Goal: Information Seeking & Learning: Learn about a topic

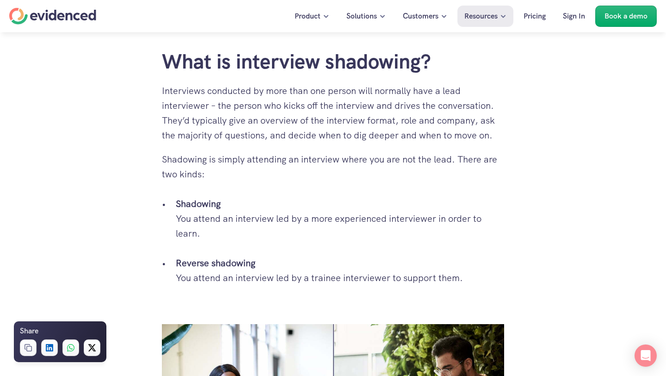
scroll to position [547, 0]
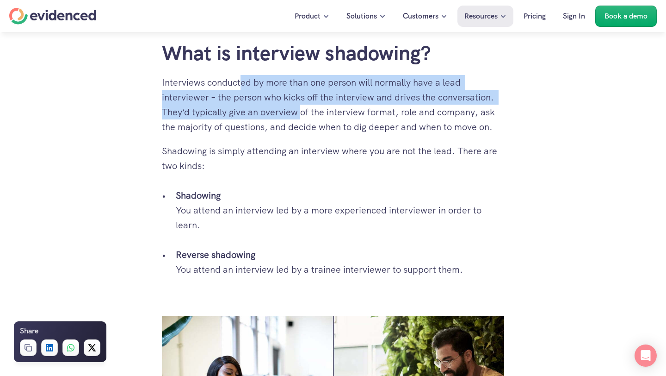
drag, startPoint x: 242, startPoint y: 82, endPoint x: 312, endPoint y: 111, distance: 75.5
click at [311, 110] on p "Interviews conducted by more than one person will normally have a lead intervie…" at bounding box center [333, 104] width 342 height 59
click at [312, 111] on p "Interviews conducted by more than one person will normally have a lead intervie…" at bounding box center [333, 104] width 342 height 59
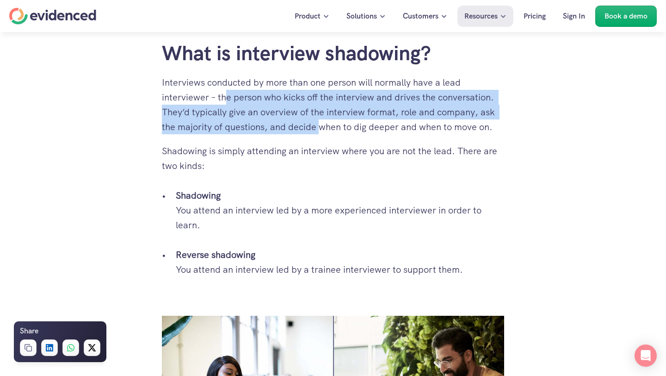
drag, startPoint x: 228, startPoint y: 94, endPoint x: 334, endPoint y: 129, distance: 111.5
click at [334, 129] on p "Interviews conducted by more than one person will normally have a lead intervie…" at bounding box center [333, 104] width 342 height 59
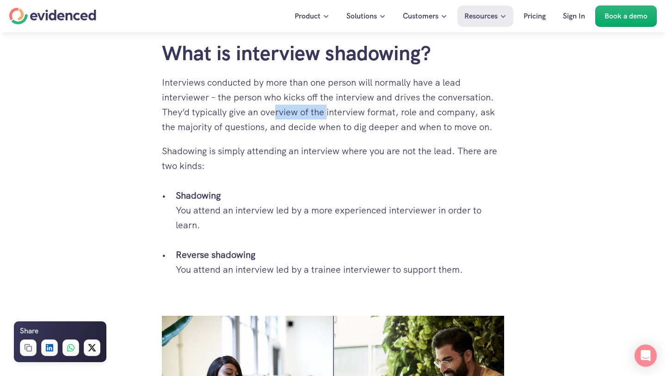
drag, startPoint x: 278, startPoint y: 106, endPoint x: 337, endPoint y: 121, distance: 61.5
click at [337, 121] on p "Interviews conducted by more than one person will normally have a lead intervie…" at bounding box center [333, 104] width 342 height 59
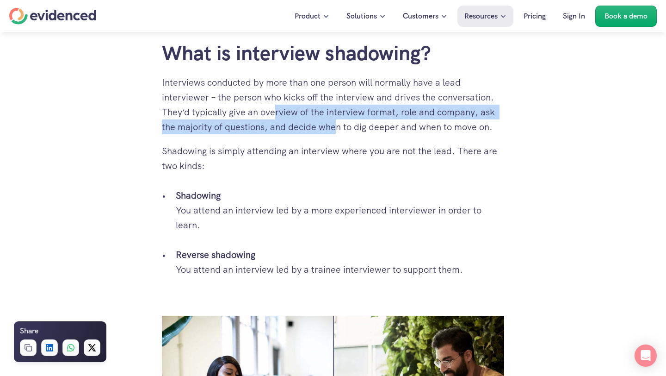
click at [337, 121] on p "Interviews conducted by more than one person will normally have a lead intervie…" at bounding box center [333, 104] width 342 height 59
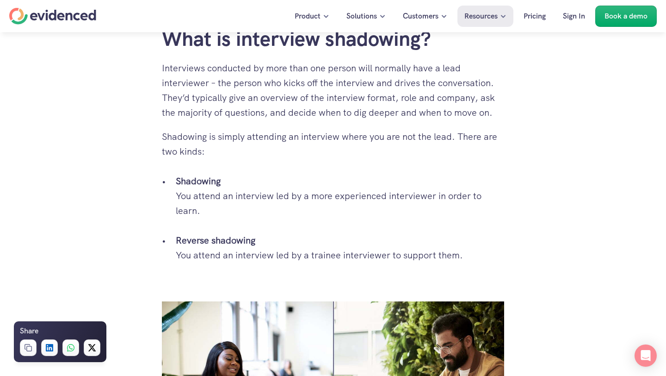
scroll to position [565, 0]
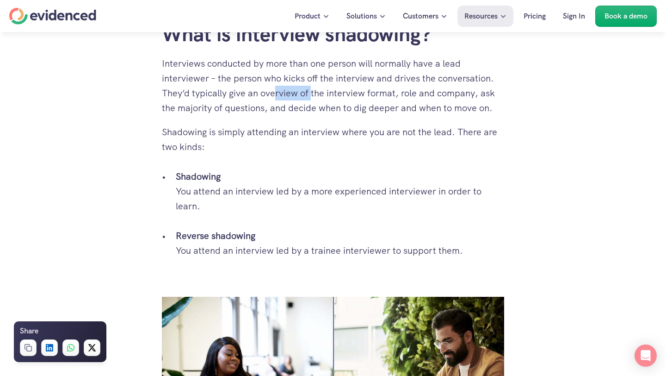
drag, startPoint x: 275, startPoint y: 89, endPoint x: 312, endPoint y: 95, distance: 37.4
click at [312, 95] on p "Interviews conducted by more than one person will normally have a lead intervie…" at bounding box center [333, 85] width 342 height 59
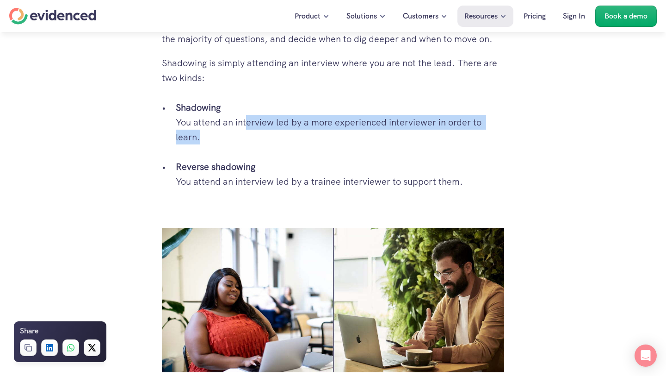
drag, startPoint x: 248, startPoint y: 118, endPoint x: 335, endPoint y: 135, distance: 88.1
click at [335, 135] on p "Shadowing You attend an interview led by a more experienced interviewer in orde…" at bounding box center [340, 122] width 329 height 44
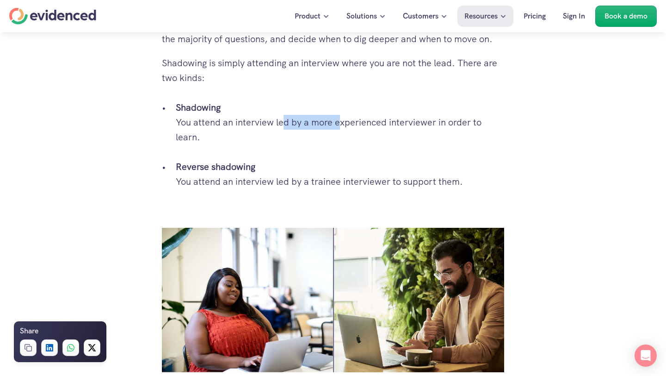
drag, startPoint x: 286, startPoint y: 118, endPoint x: 374, endPoint y: 140, distance: 90.4
click at [372, 139] on p "Shadowing You attend an interview led by a more experienced interviewer in orde…" at bounding box center [340, 122] width 329 height 44
click at [374, 140] on p "Shadowing You attend an interview led by a more experienced interviewer in orde…" at bounding box center [340, 122] width 329 height 44
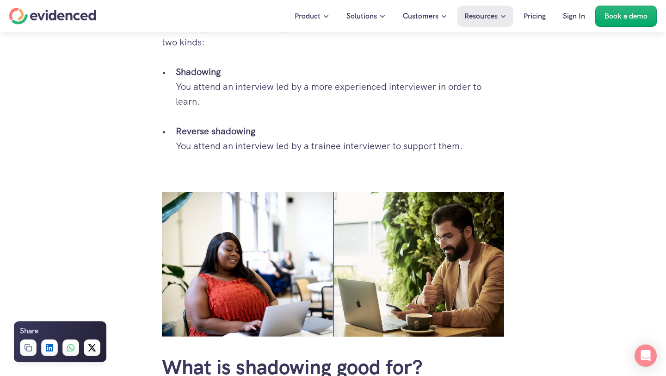
scroll to position [696, 0]
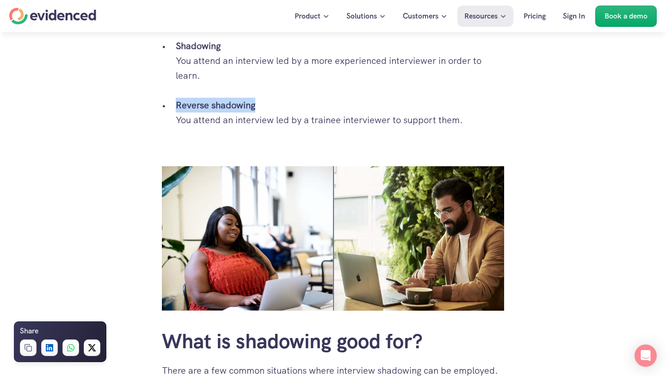
drag, startPoint x: 223, startPoint y: 86, endPoint x: 290, endPoint y: 112, distance: 72.3
click at [290, 112] on p "Reverse shadowing You attend an interview led by a trainee interviewer to suppo…" at bounding box center [340, 113] width 329 height 30
drag, startPoint x: 332, startPoint y: 118, endPoint x: 280, endPoint y: 116, distance: 52.3
click at [281, 116] on p "Reverse shadowing You attend an interview led by a trainee interviewer to suppo…" at bounding box center [340, 113] width 329 height 30
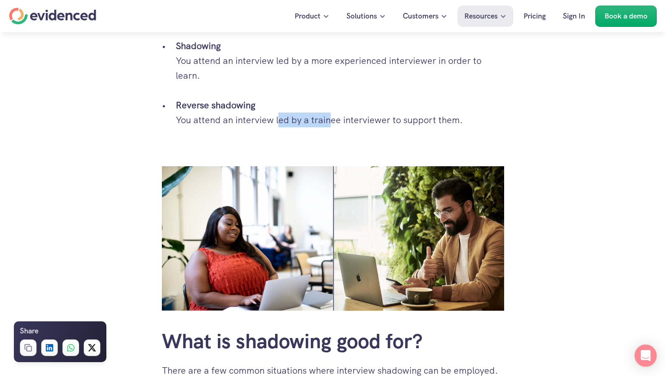
click at [280, 116] on p "Reverse shadowing You attend an interview led by a trainee interviewer to suppo…" at bounding box center [340, 113] width 329 height 30
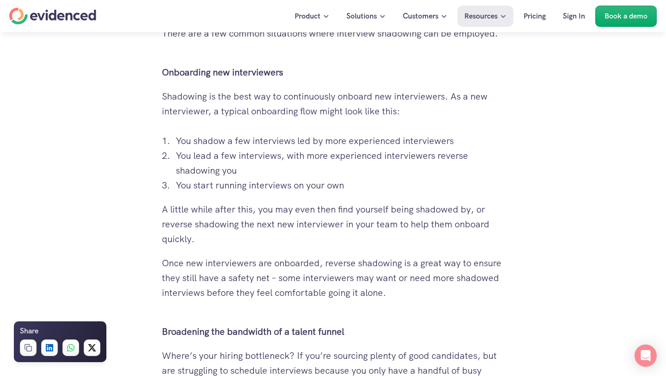
scroll to position [1033, 0]
drag, startPoint x: 259, startPoint y: 138, endPoint x: 356, endPoint y: 145, distance: 97.4
click at [356, 145] on p "You shadow a few interviews led by more experienced interviewers" at bounding box center [340, 140] width 329 height 15
drag, startPoint x: 295, startPoint y: 142, endPoint x: 377, endPoint y: 142, distance: 82.4
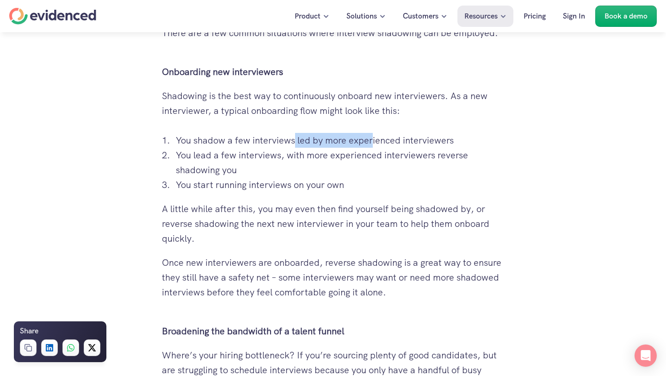
click at [377, 142] on p "You shadow a few interviews led by more experienced interviewers" at bounding box center [340, 140] width 329 height 15
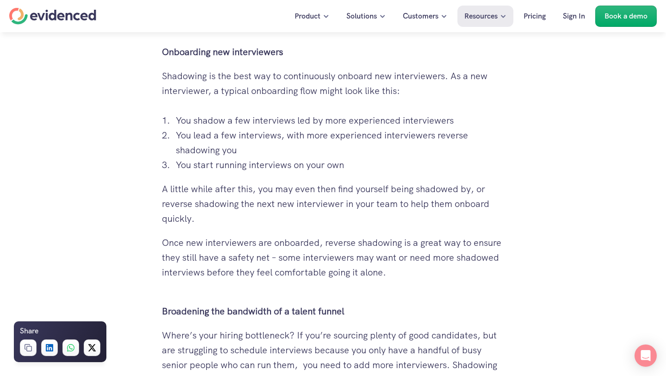
scroll to position [1060, 0]
